Goal: Task Accomplishment & Management: Manage account settings

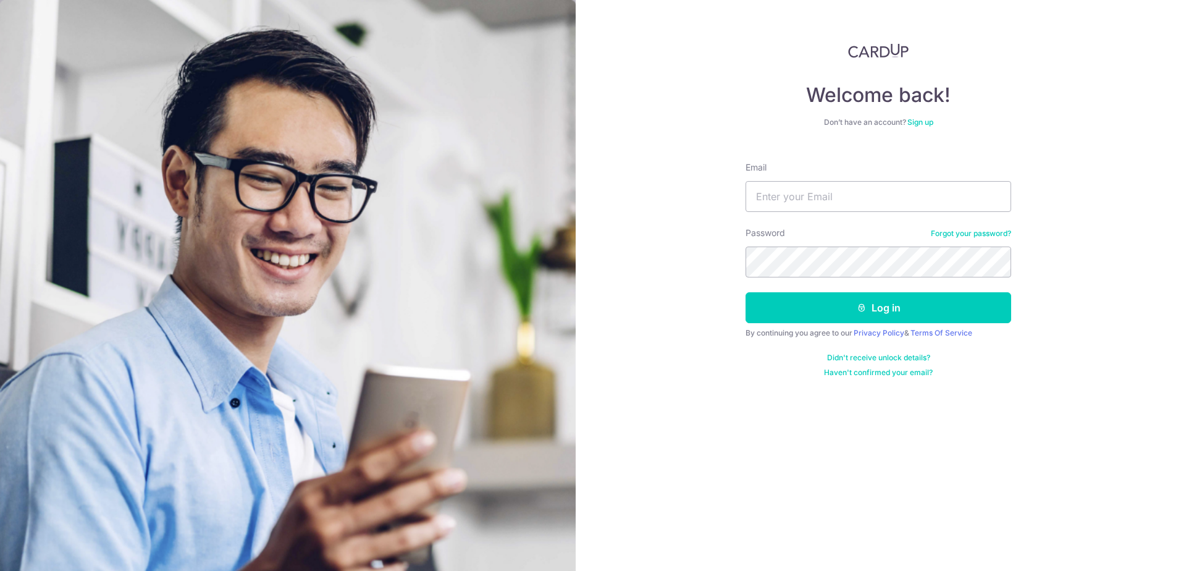
type input "[EMAIL_ADDRESS][DOMAIN_NAME]"
click at [746, 292] on button "Log in" at bounding box center [879, 307] width 266 height 31
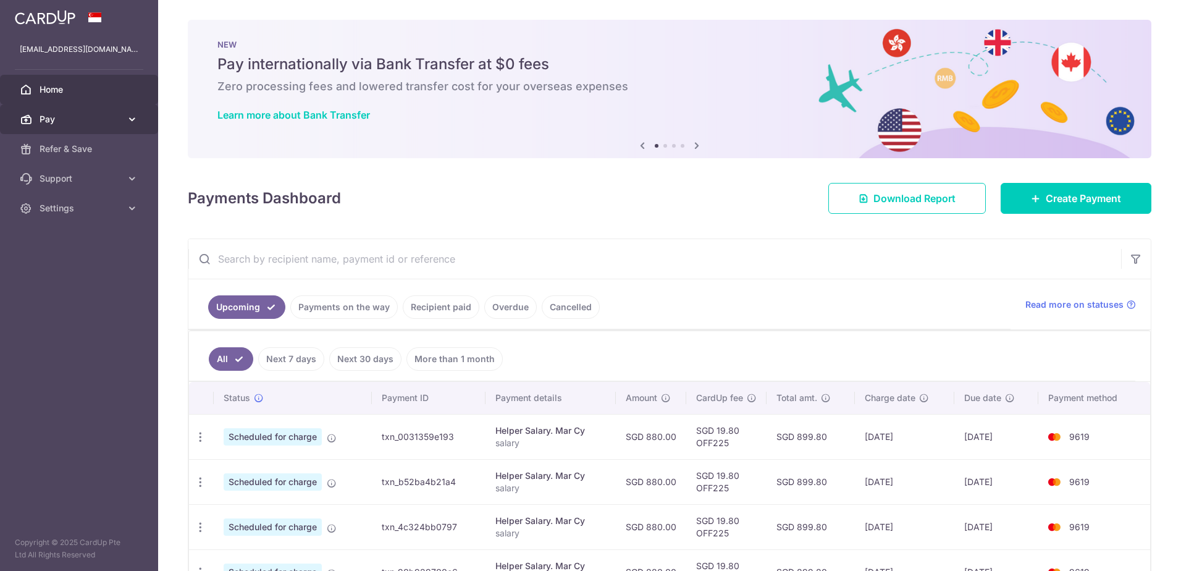
click at [96, 116] on span "Pay" at bounding box center [81, 119] width 82 height 12
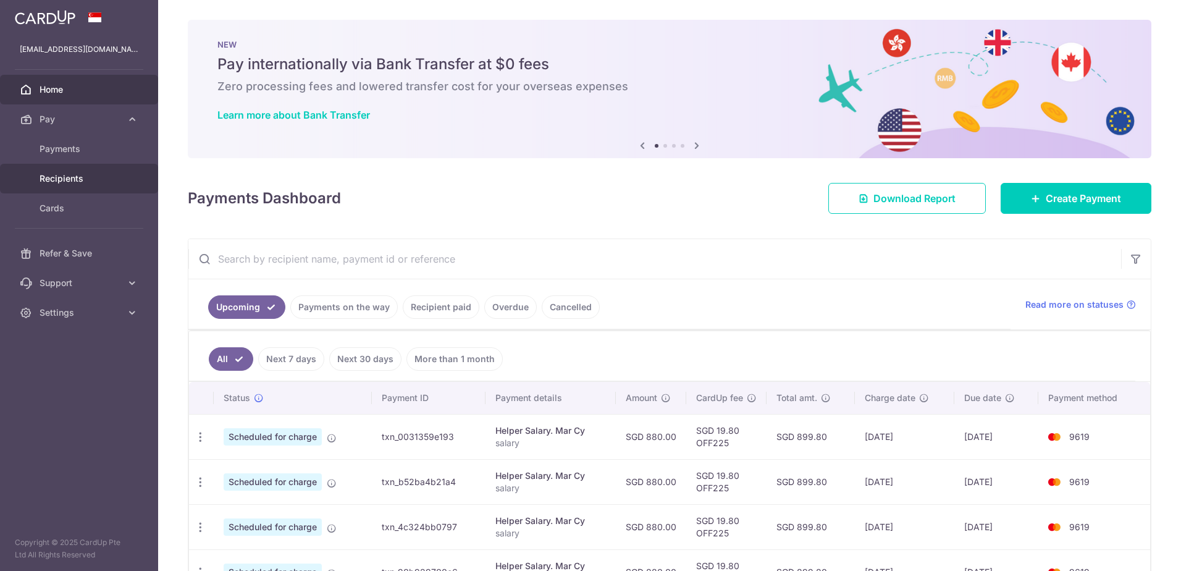
click at [73, 175] on span "Recipients" at bounding box center [81, 178] width 82 height 12
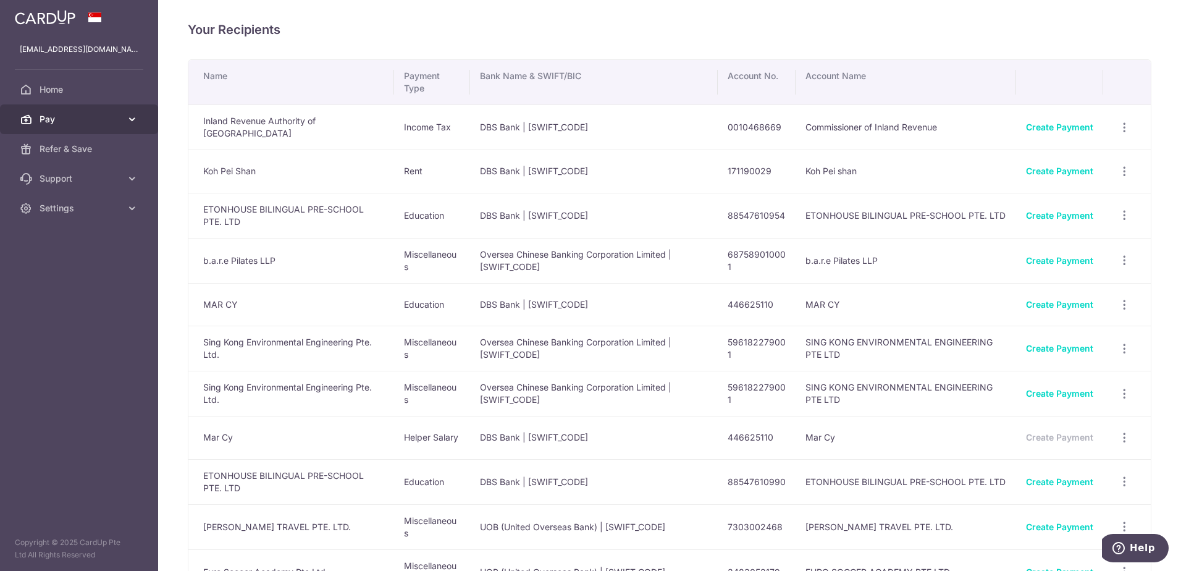
click at [59, 119] on span "Pay" at bounding box center [81, 119] width 82 height 12
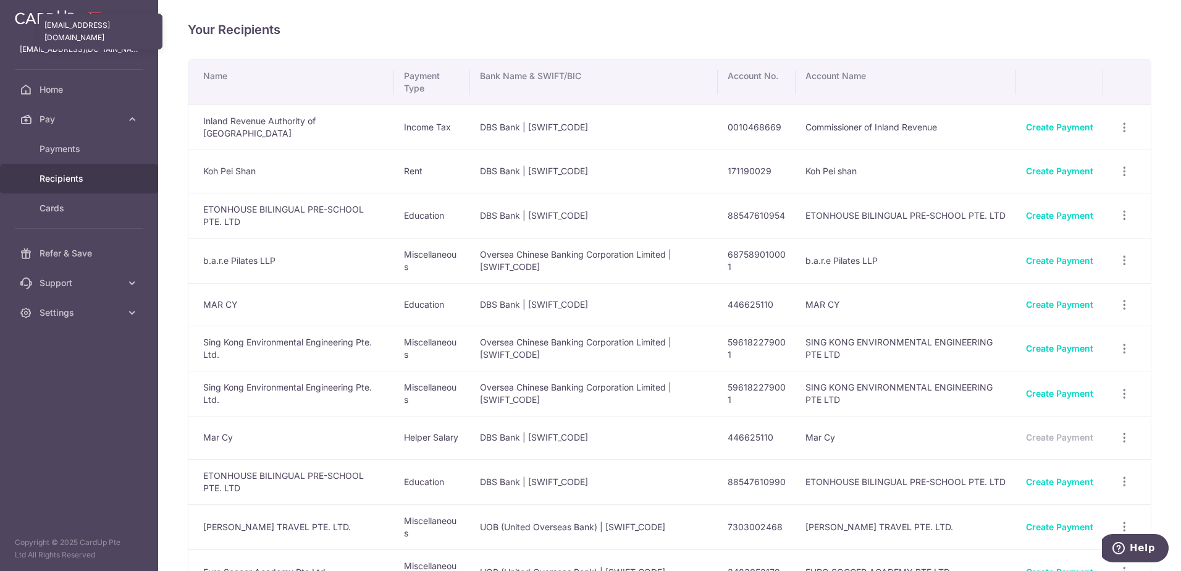
click at [73, 53] on p "stefkoh@gmail.com" at bounding box center [79, 49] width 119 height 12
click at [76, 46] on p "stefkoh@gmail.com" at bounding box center [79, 49] width 119 height 12
click at [123, 308] on link "Settings" at bounding box center [79, 313] width 158 height 30
click at [60, 376] on span "Logout" at bounding box center [81, 372] width 82 height 12
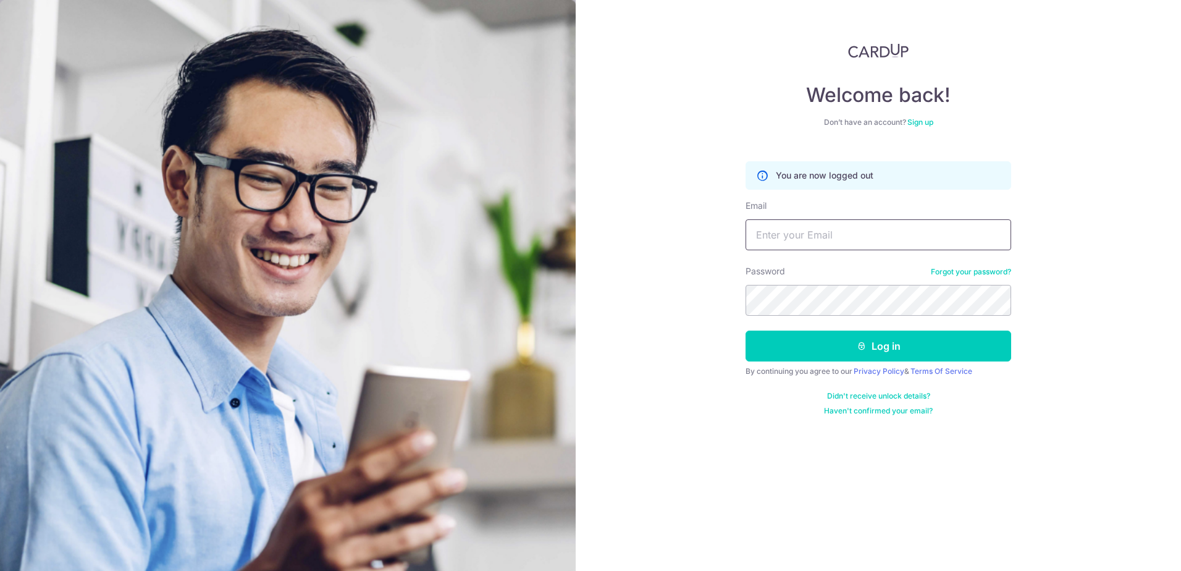
click at [867, 224] on input "Email" at bounding box center [879, 234] width 266 height 31
type input "[EMAIL_ADDRESS][DOMAIN_NAME]"
click at [746, 331] on button "Log in" at bounding box center [879, 346] width 266 height 31
